Goal: Navigation & Orientation: Find specific page/section

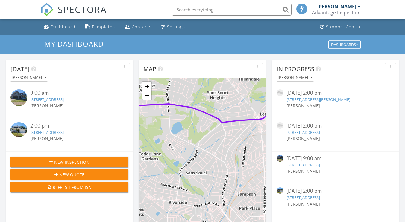
click at [62, 100] on link "[STREET_ADDRESS]" at bounding box center [47, 99] width 34 height 5
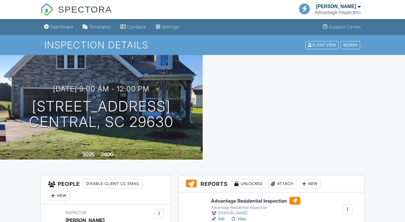
click at [228, 193] on div "Advantage Residential Inspection Advantage Residential Inspection Will Smith Ed…" at bounding box center [271, 225] width 185 height 65
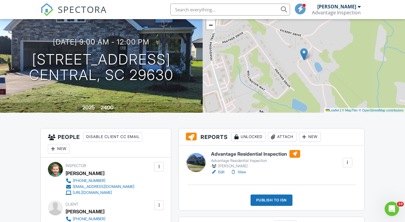
click at [246, 153] on h6 "Advantage Residential Inspection" at bounding box center [255, 154] width 89 height 8
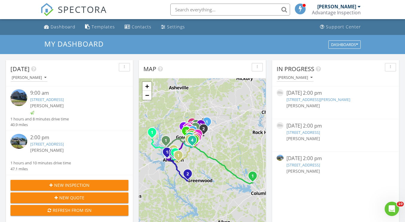
click at [61, 144] on link "[STREET_ADDRESS]" at bounding box center [47, 144] width 34 height 5
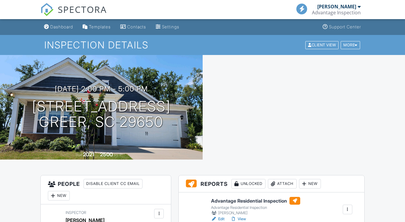
click at [225, 197] on h6 "Advantage Residential Inspection" at bounding box center [255, 201] width 89 height 8
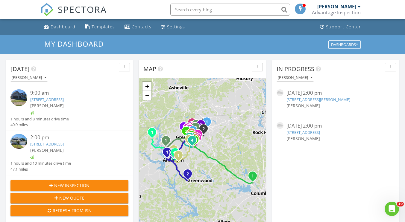
click at [124, 67] on icon "button" at bounding box center [124, 67] width 1 height 4
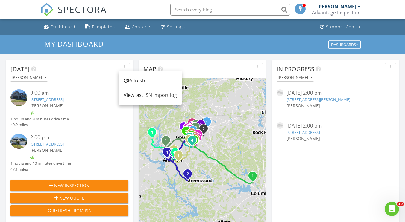
click at [124, 67] on icon "button" at bounding box center [124, 67] width 1 height 4
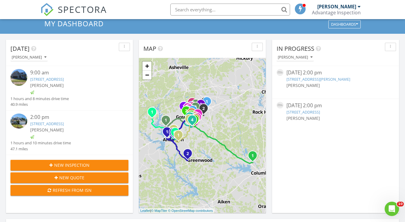
scroll to position [18, 0]
